Goal: Navigation & Orientation: Find specific page/section

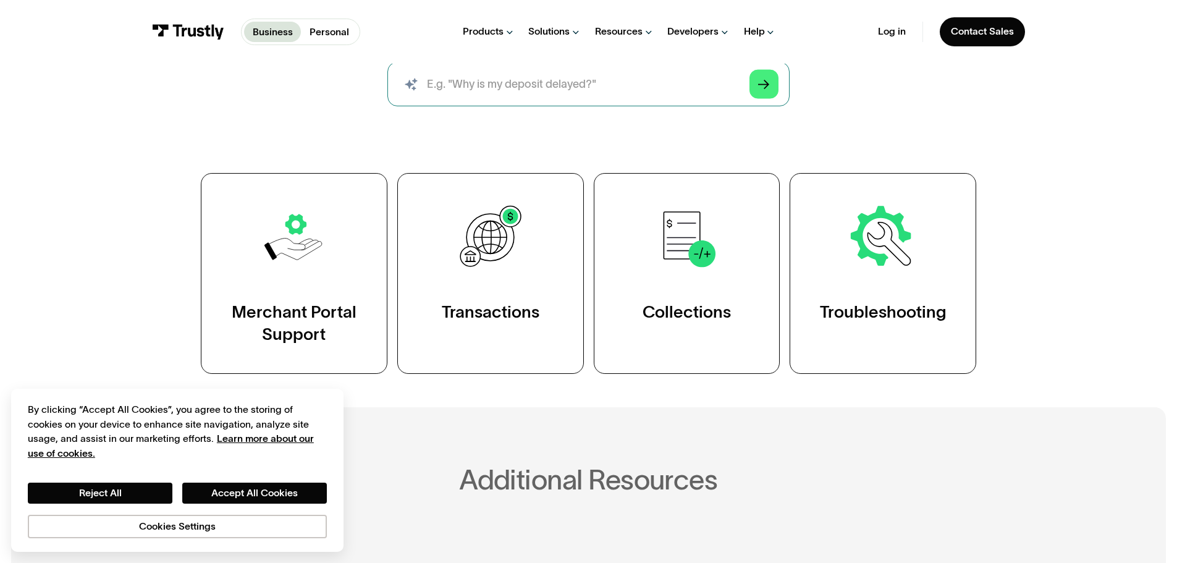
scroll to position [309, 0]
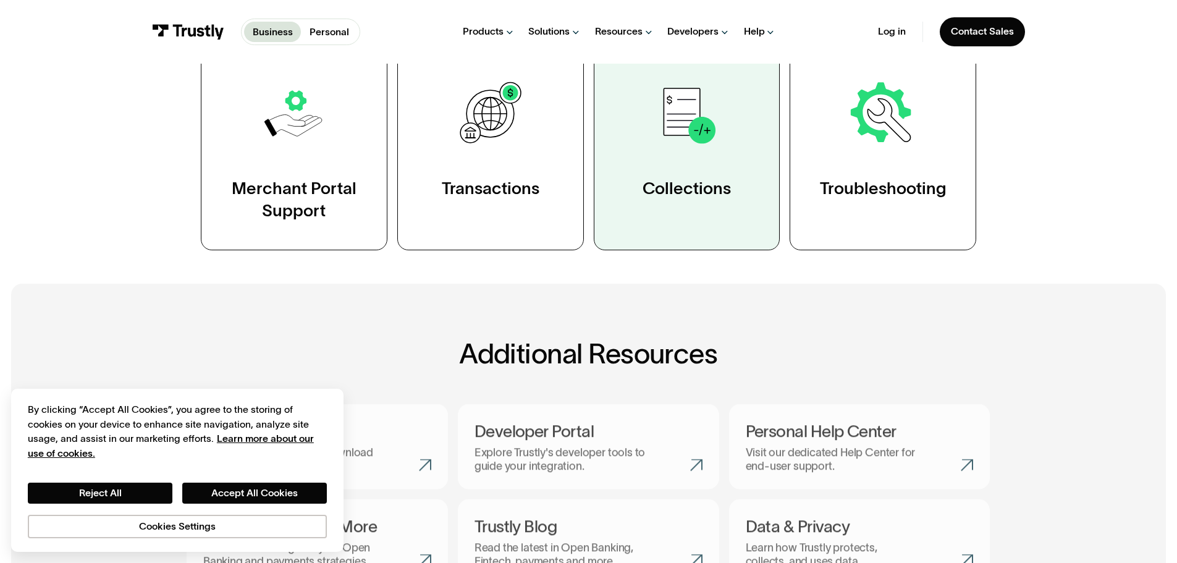
click at [695, 156] on link "Collections" at bounding box center [687, 149] width 187 height 201
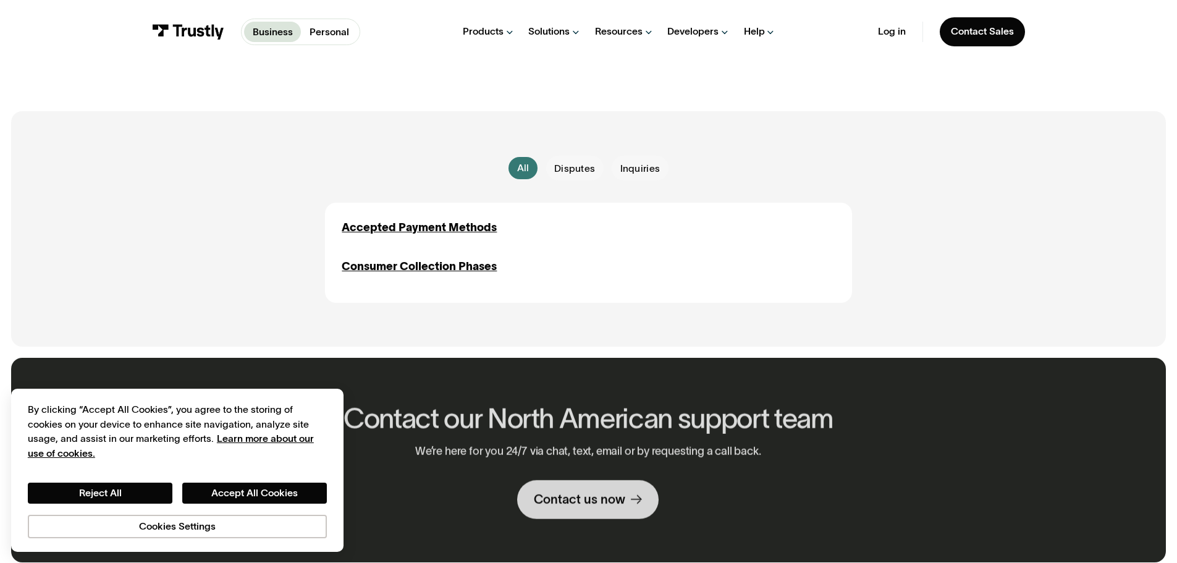
scroll to position [309, 0]
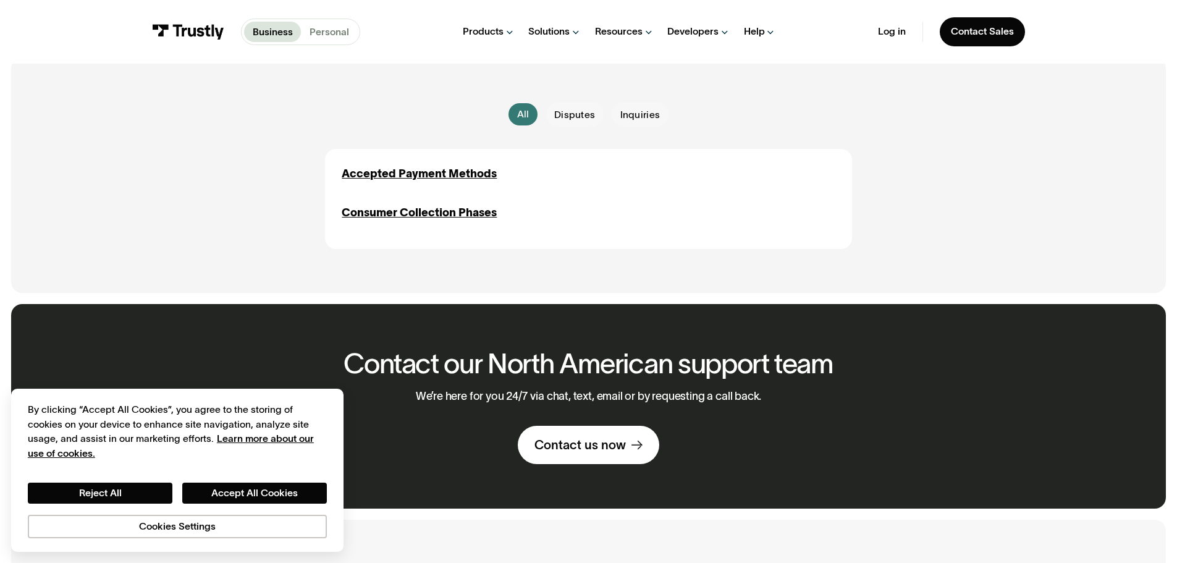
click at [320, 25] on p "Personal" at bounding box center [330, 32] width 40 height 15
